Goal: Task Accomplishment & Management: Manage account settings

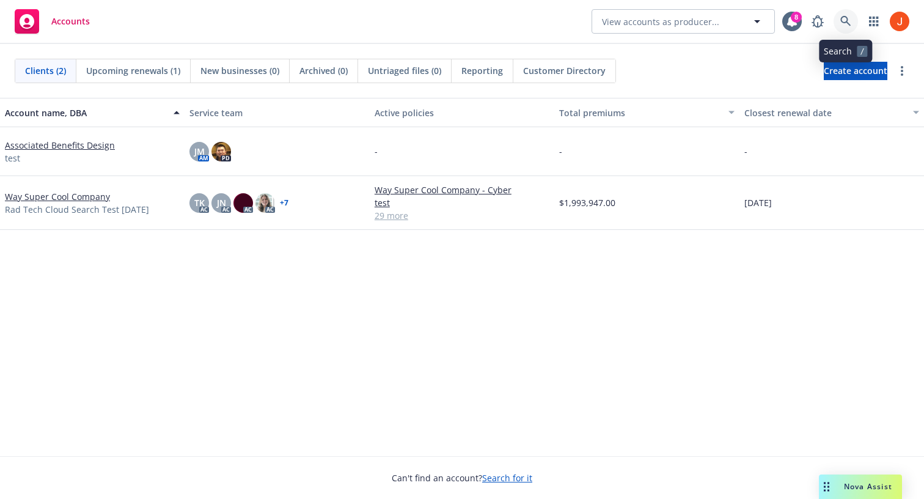
click at [841, 18] on icon at bounding box center [846, 21] width 10 height 10
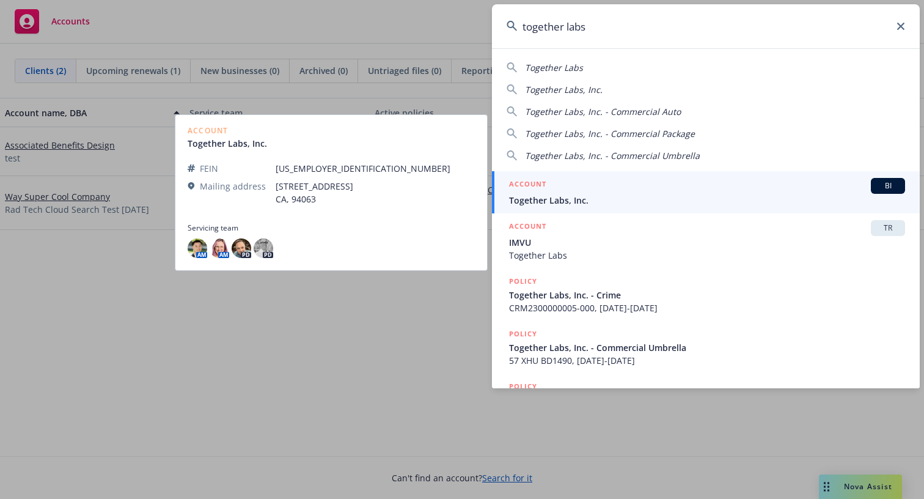
type input "together labs"
click at [645, 194] on span "Together Labs, Inc." at bounding box center [707, 200] width 396 height 13
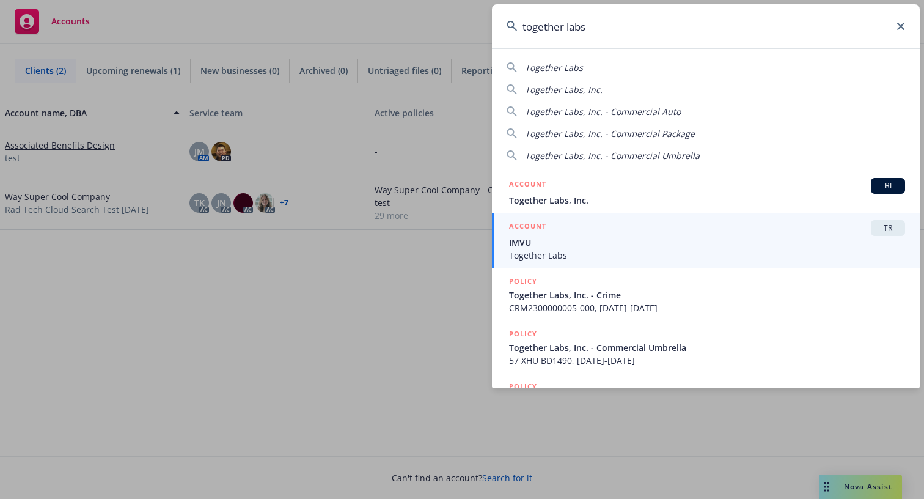
click at [616, 237] on span "IMVU" at bounding box center [707, 242] width 396 height 13
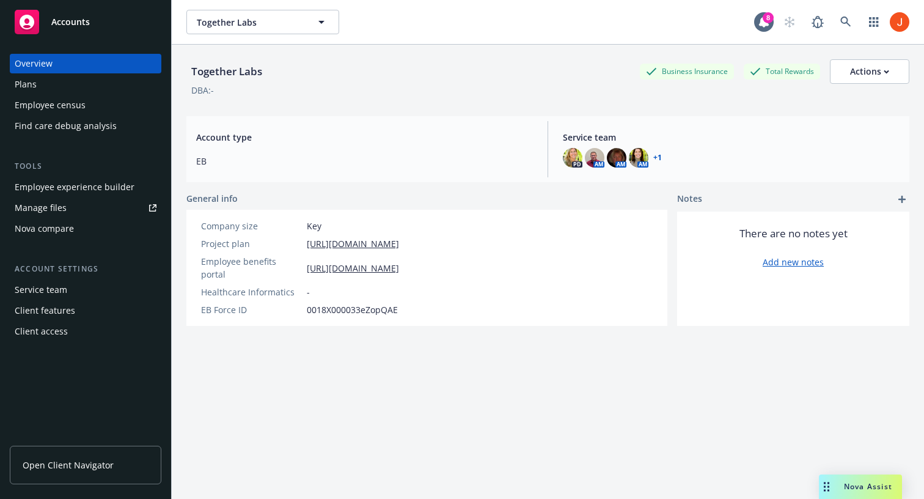
click at [92, 290] on div "Service team" at bounding box center [86, 290] width 142 height 20
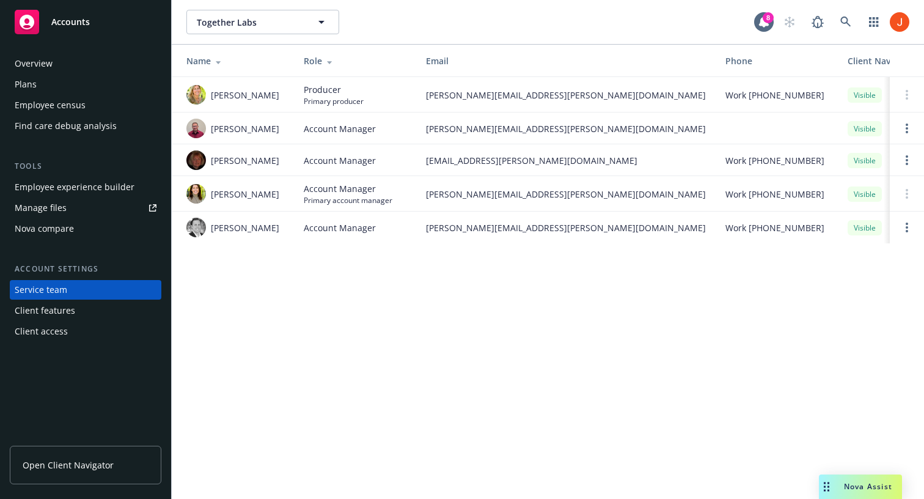
click at [106, 66] on div "Overview" at bounding box center [86, 64] width 142 height 20
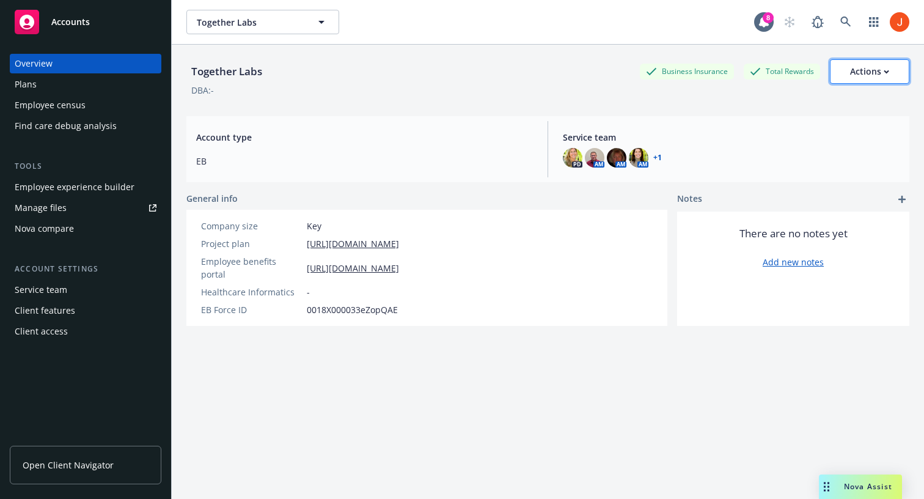
click at [860, 73] on div "Actions" at bounding box center [869, 71] width 39 height 23
click at [844, 109] on link "Edit account summary" at bounding box center [843, 101] width 131 height 24
select select "US"
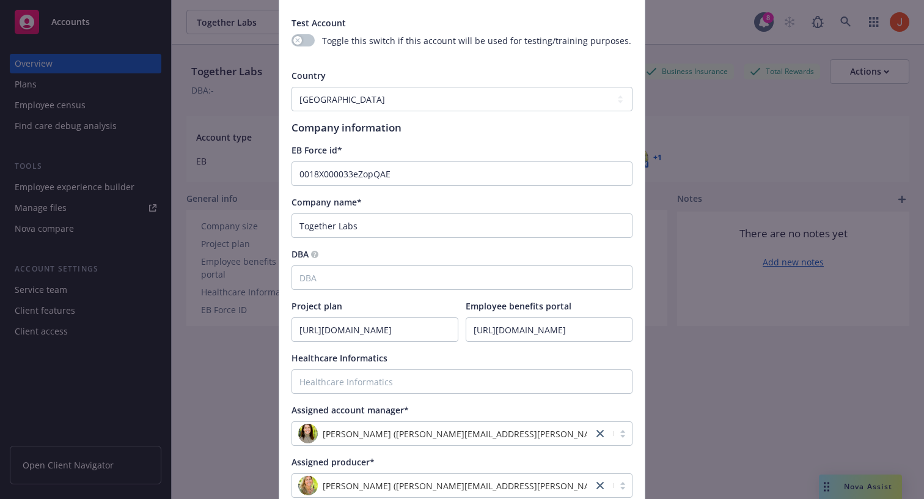
scroll to position [95, 0]
drag, startPoint x: 403, startPoint y: 224, endPoint x: 300, endPoint y: 230, distance: 103.5
click at [300, 230] on input "Together Labs" at bounding box center [462, 224] width 341 height 24
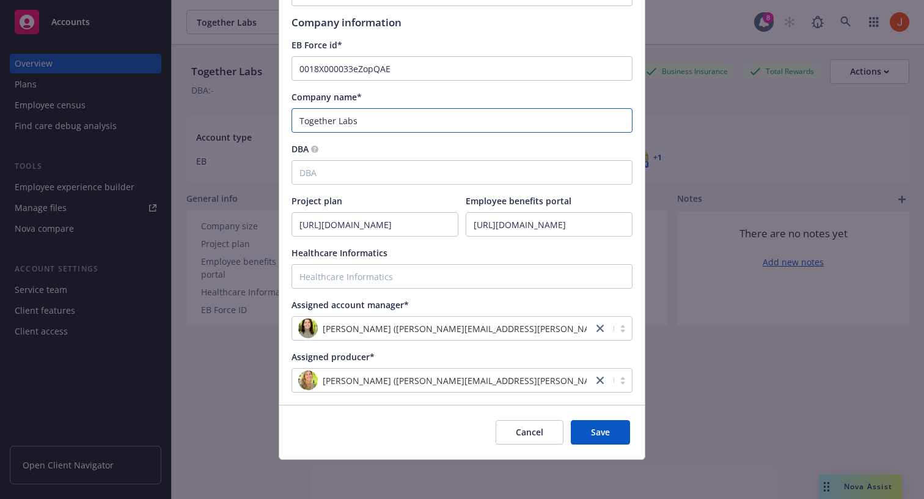
scroll to position [0, 0]
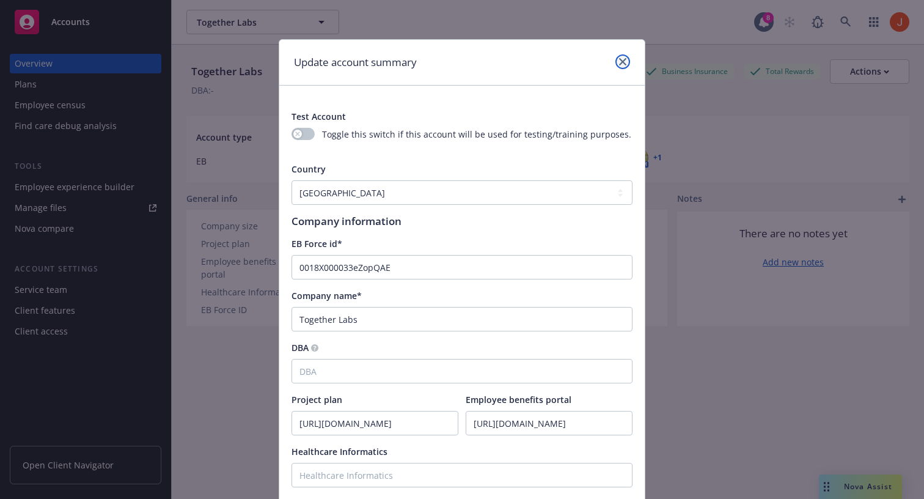
click at [619, 59] on link "close" at bounding box center [623, 61] width 15 height 15
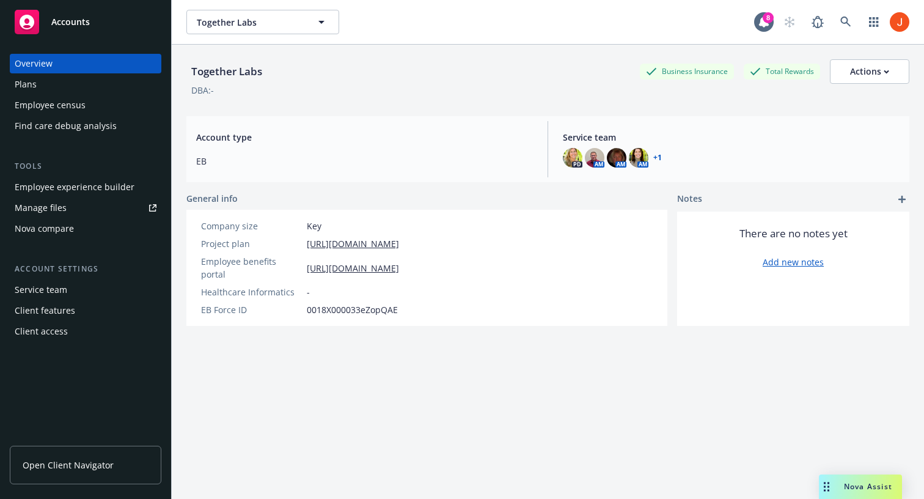
click at [748, 90] on div "DBA: -" at bounding box center [547, 90] width 723 height 13
